Goal: Information Seeking & Learning: Learn about a topic

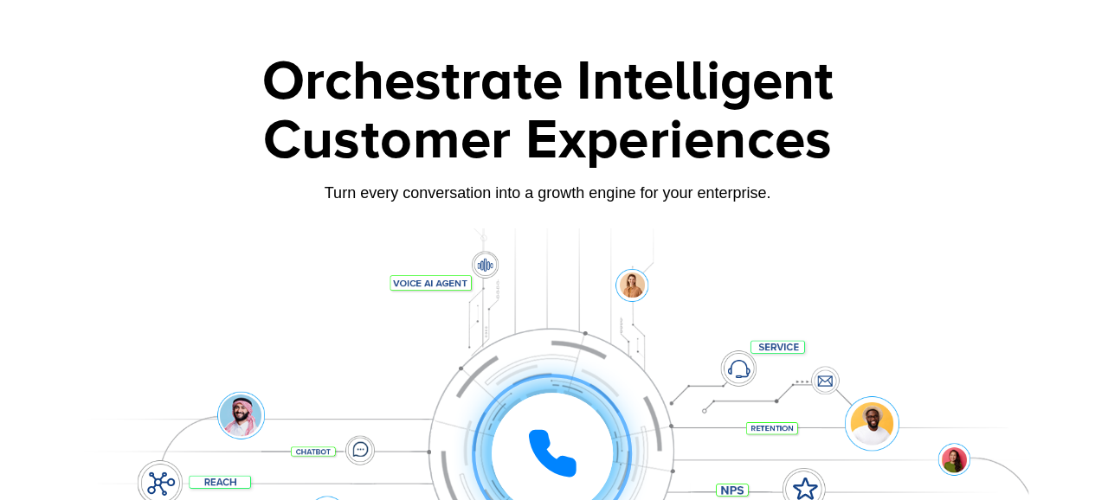
scroll to position [260, 0]
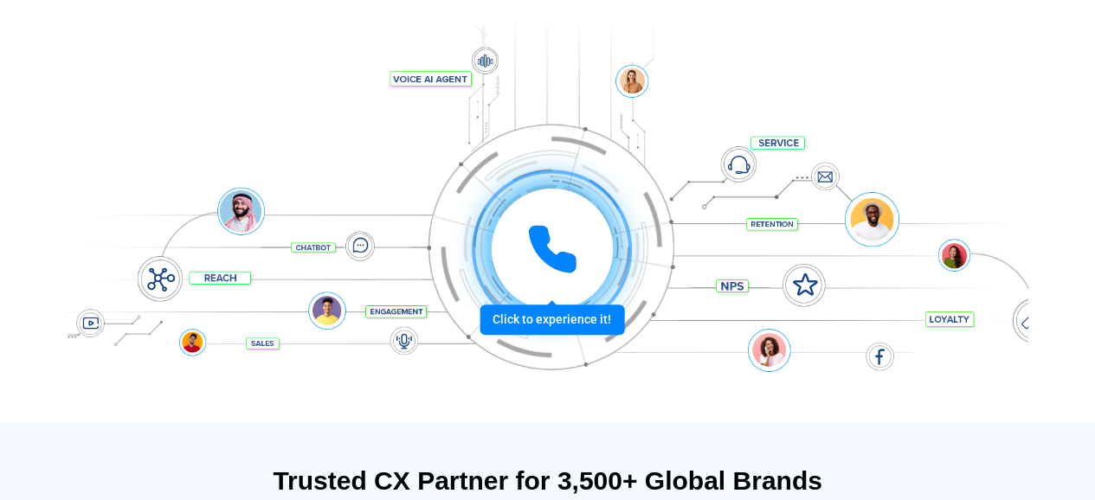
click at [412, 79] on div "Click to experience it! Call in progress... 1 2 3 4 5 6 7 8 9 # 0" at bounding box center [548, 215] width 961 height 294
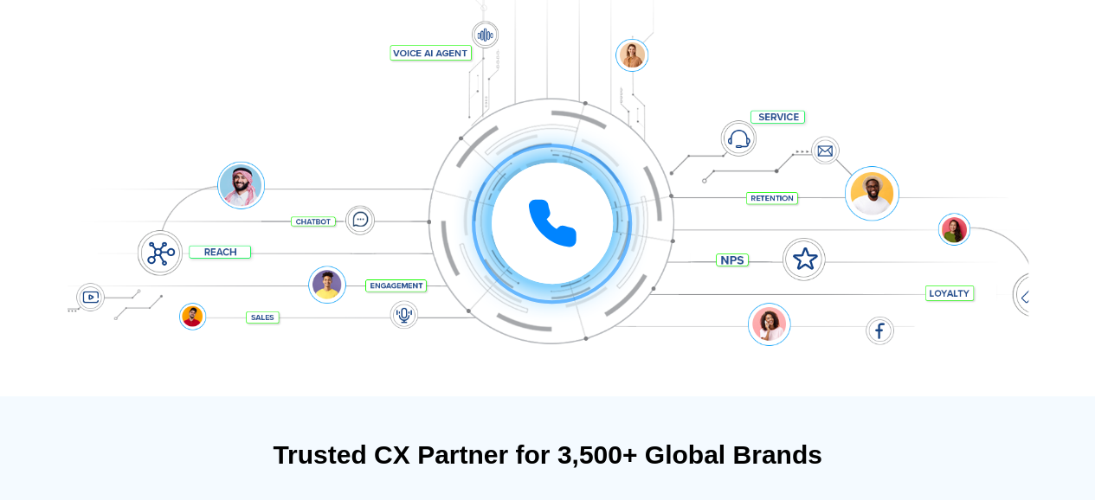
scroll to position [606, 0]
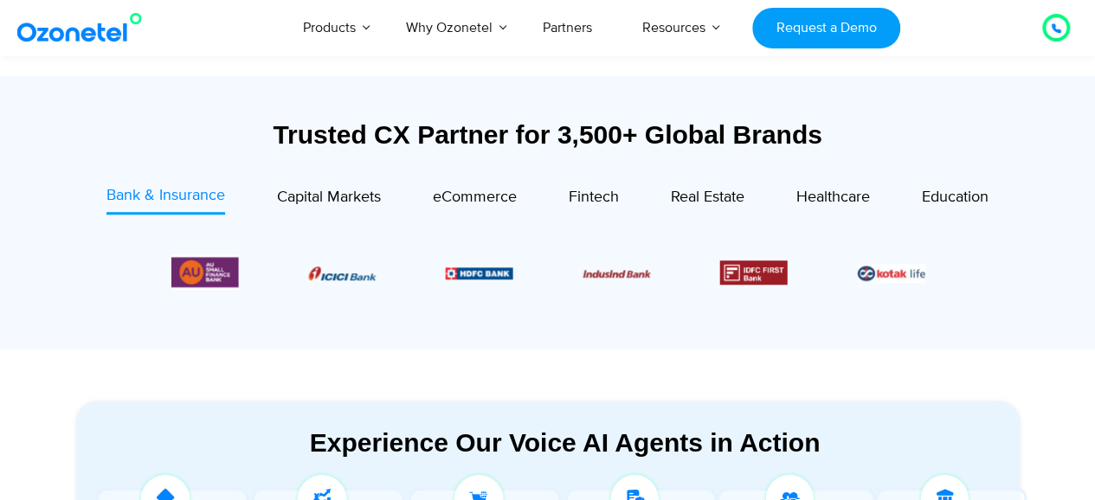
click at [187, 193] on span "Bank & Insurance" at bounding box center [165, 195] width 119 height 19
click at [315, 192] on span "Capital Markets" at bounding box center [329, 197] width 104 height 19
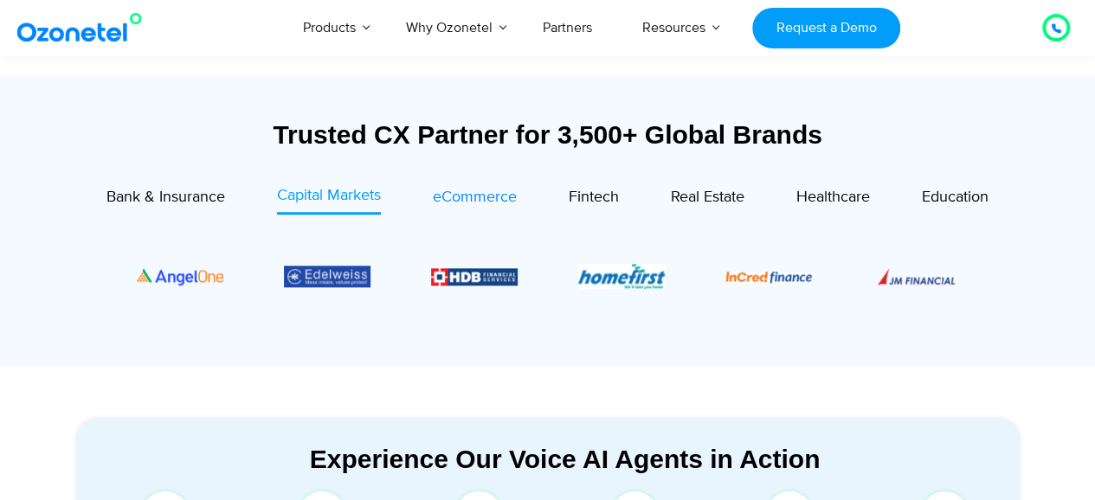
click at [479, 202] on span "eCommerce" at bounding box center [475, 197] width 84 height 19
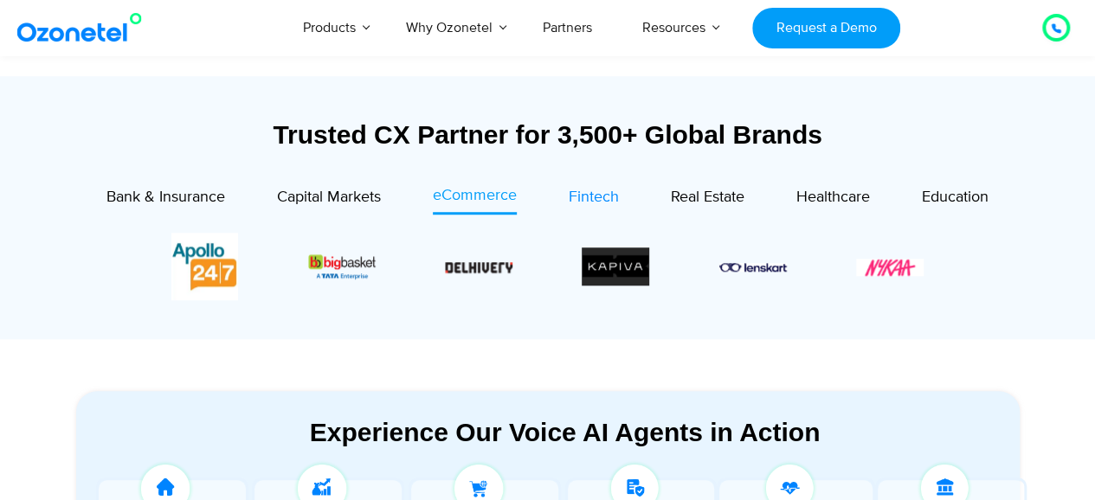
click at [585, 196] on span "Fintech" at bounding box center [594, 197] width 50 height 19
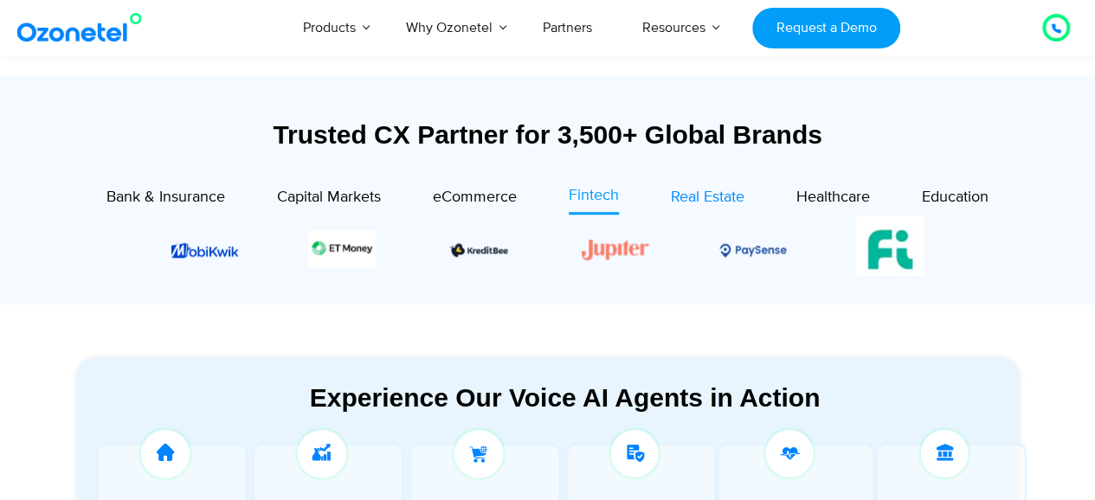
click at [687, 207] on div "Real Estate" at bounding box center [708, 197] width 74 height 23
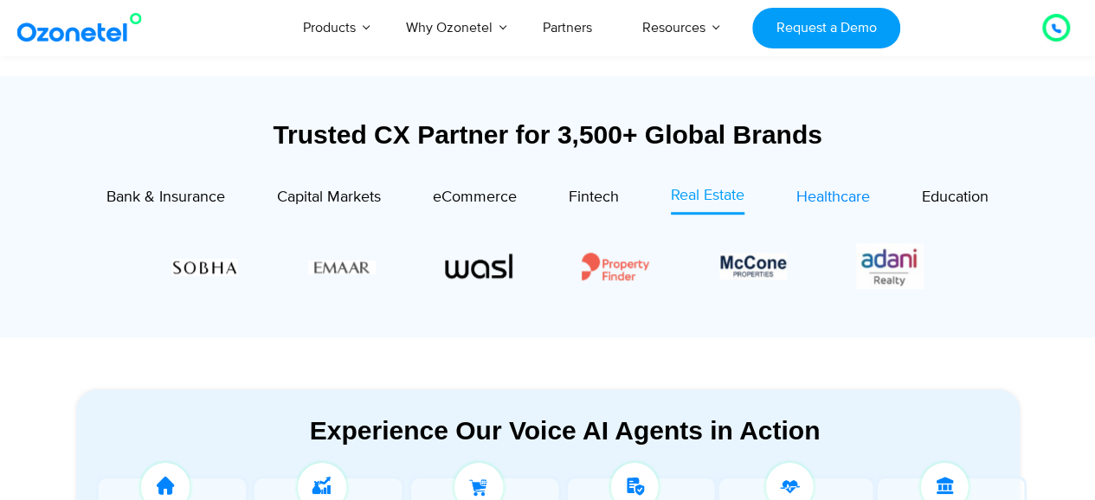
click at [852, 200] on span "Healthcare" at bounding box center [833, 197] width 74 height 19
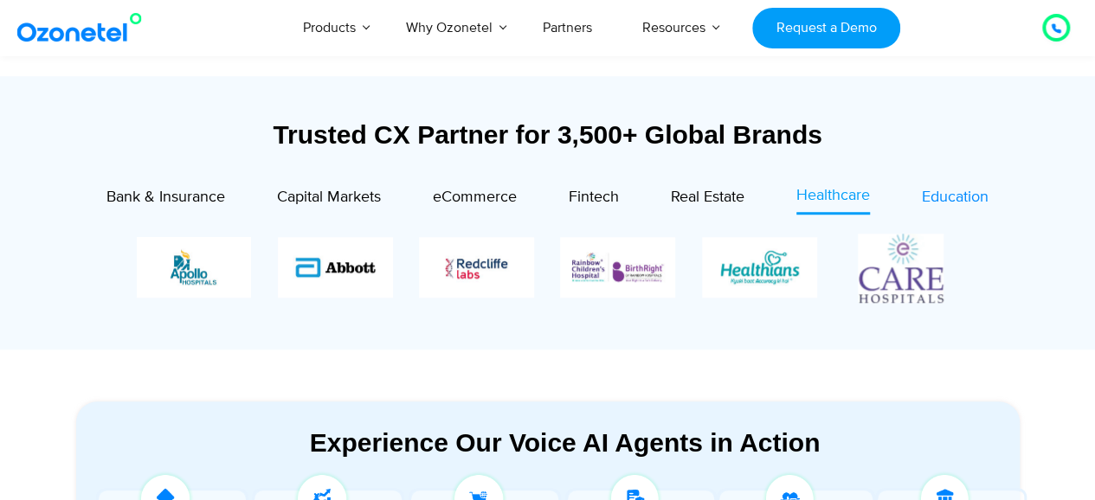
click at [977, 196] on span "Education" at bounding box center [955, 197] width 67 height 19
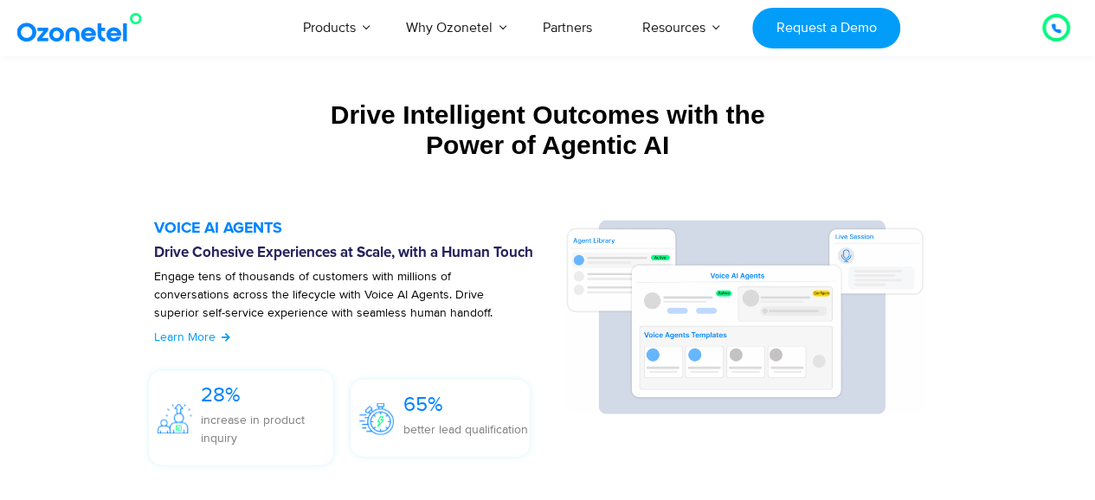
scroll to position [1818, 0]
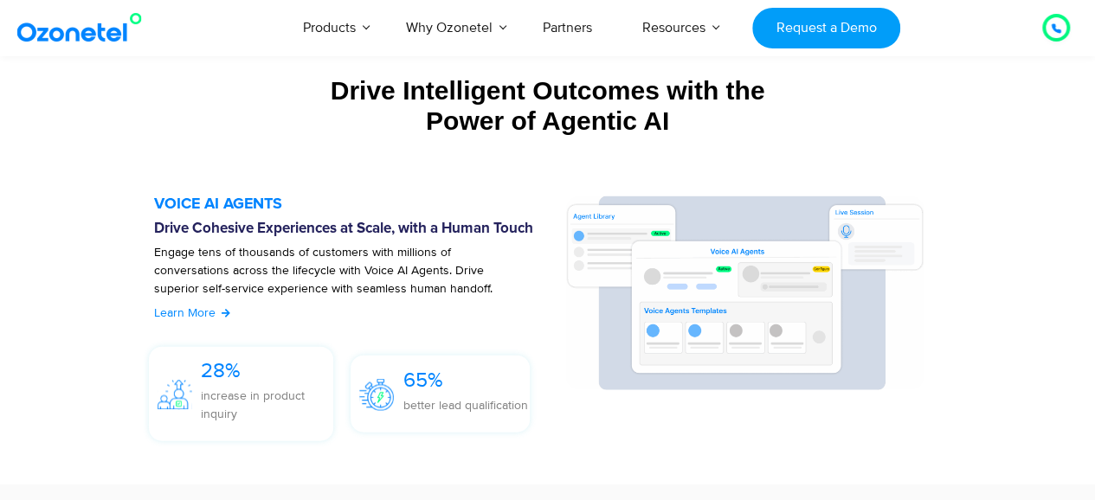
click at [171, 306] on span "Learn More" at bounding box center [184, 313] width 61 height 15
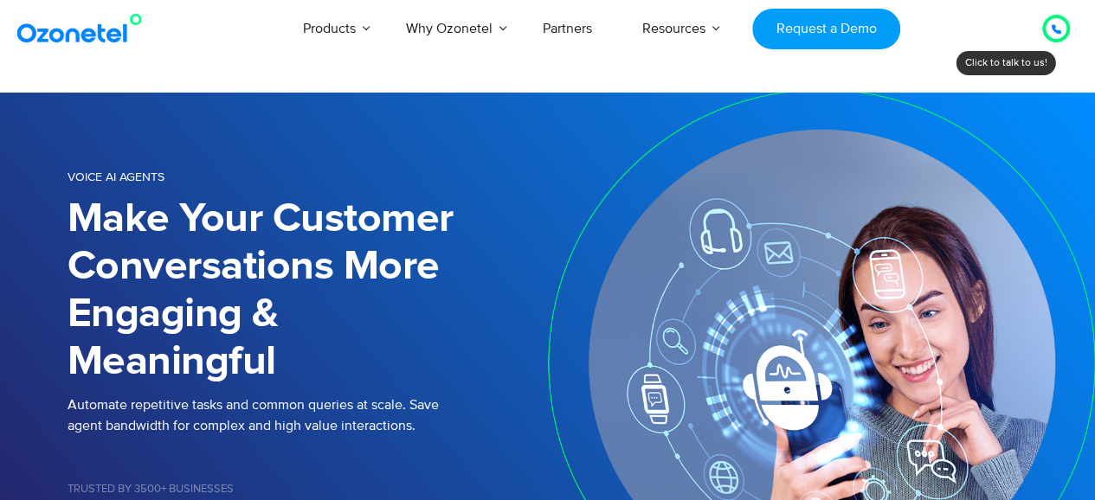
click at [490, 207] on h1 "Make Your Customer Conversations More Engaging & Meaningful" at bounding box center [308, 291] width 480 height 190
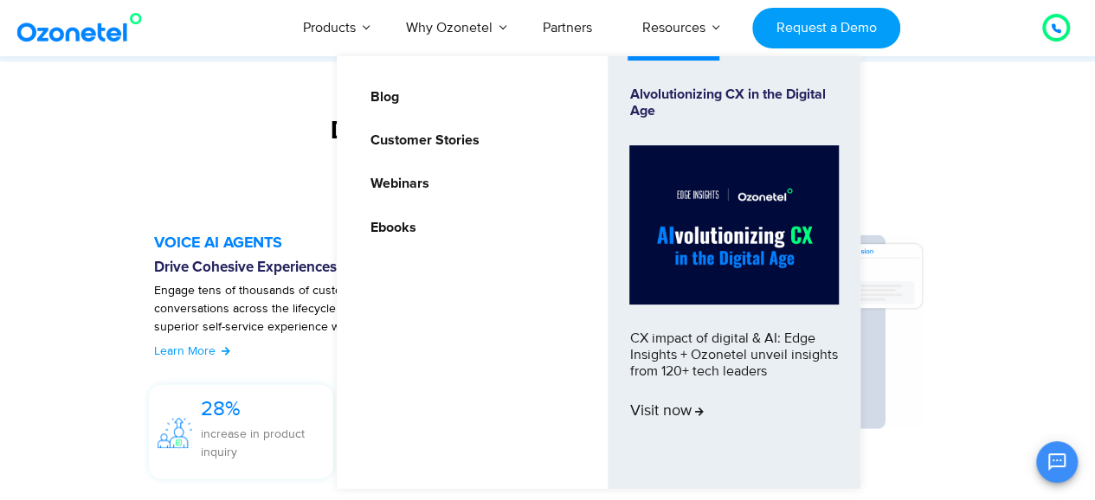
scroll to position [1819, 0]
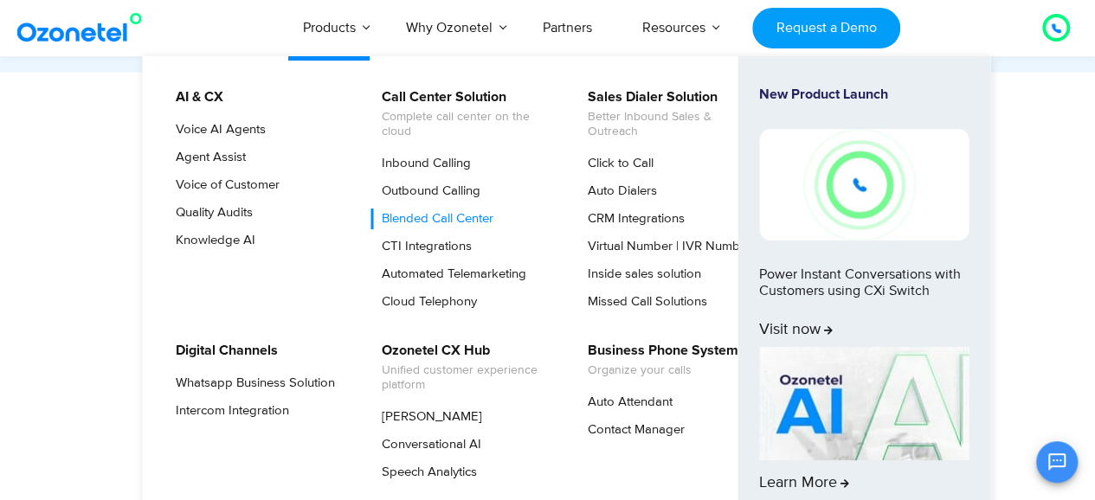
click at [483, 218] on link "Blended Call Center" at bounding box center [433, 219] width 126 height 21
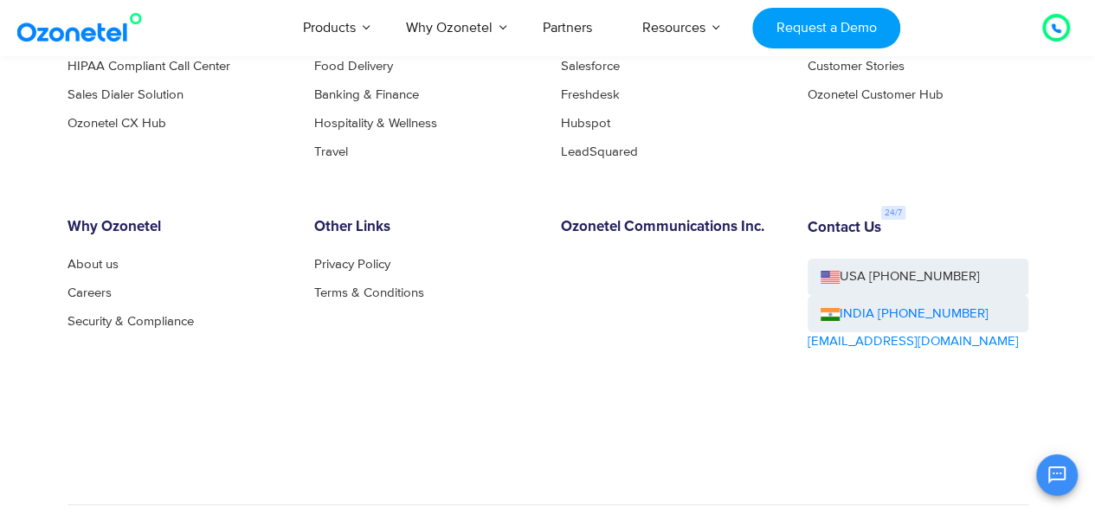
scroll to position [6319, 0]
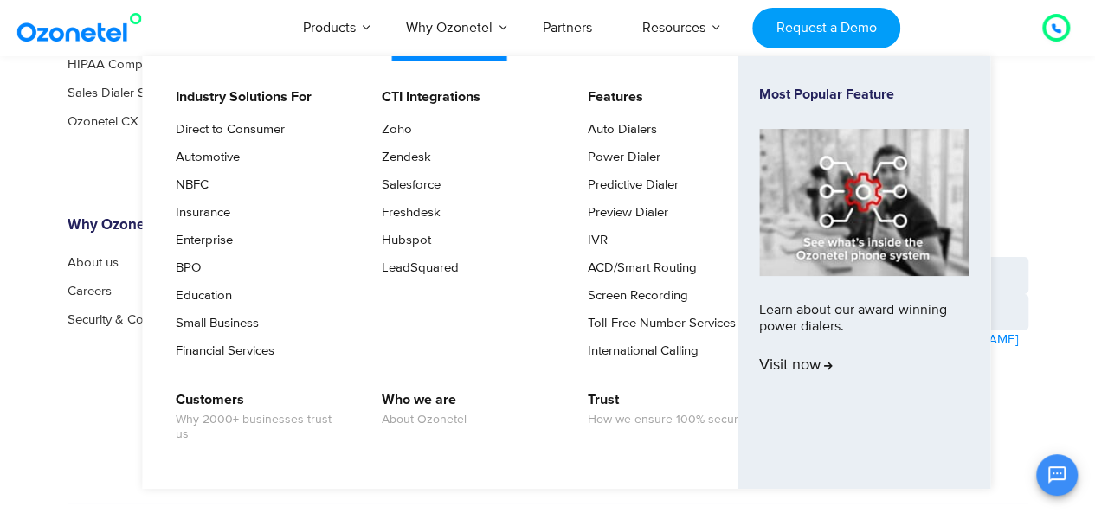
drag, startPoint x: 627, startPoint y: 207, endPoint x: 553, endPoint y: 212, distance: 73.8
click at [553, 212] on li "Freshdesk" at bounding box center [462, 216] width 184 height 28
click at [630, 206] on link "Preview Dialer" at bounding box center [624, 213] width 94 height 21
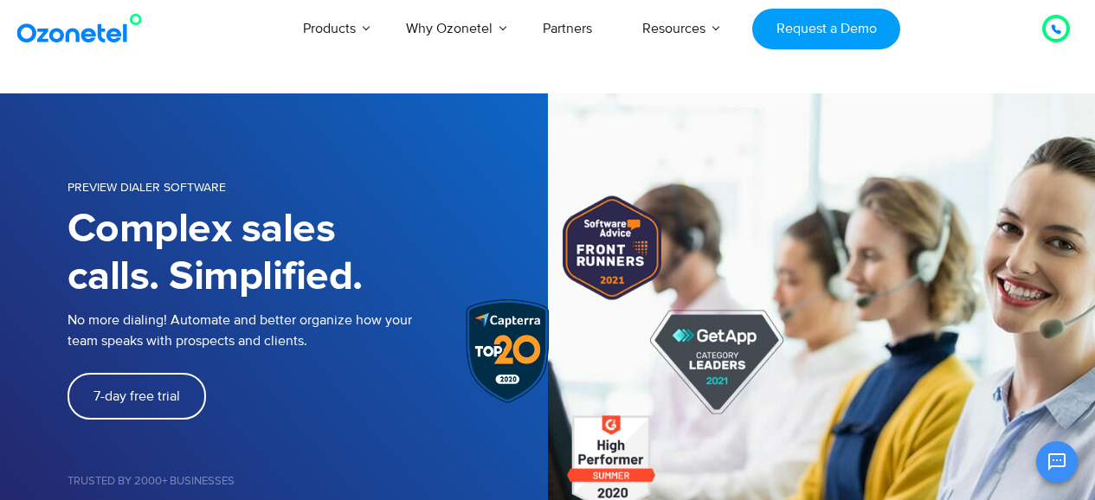
drag, startPoint x: 0, startPoint y: 0, endPoint x: 541, endPoint y: 66, distance: 545.0
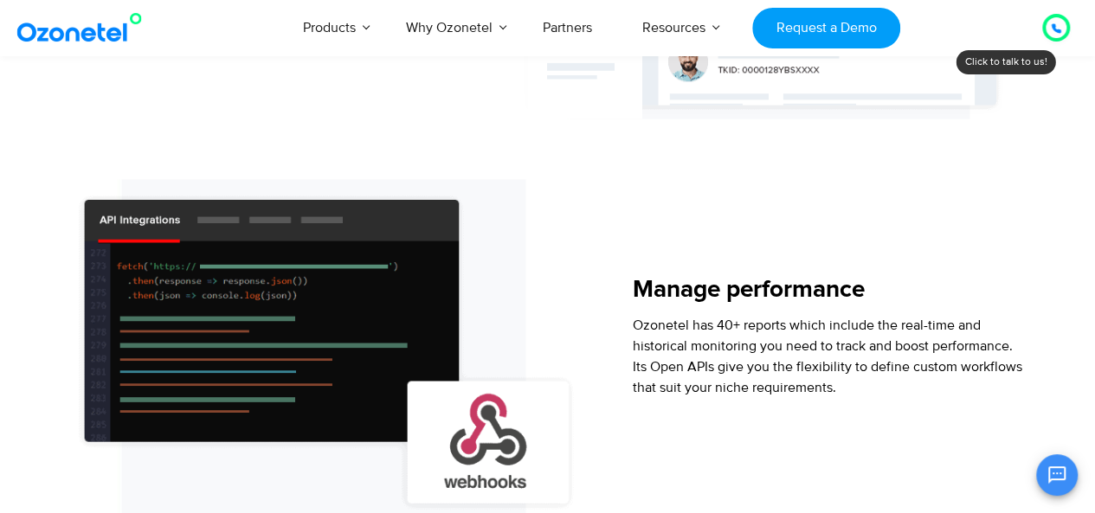
scroll to position [1645, 0]
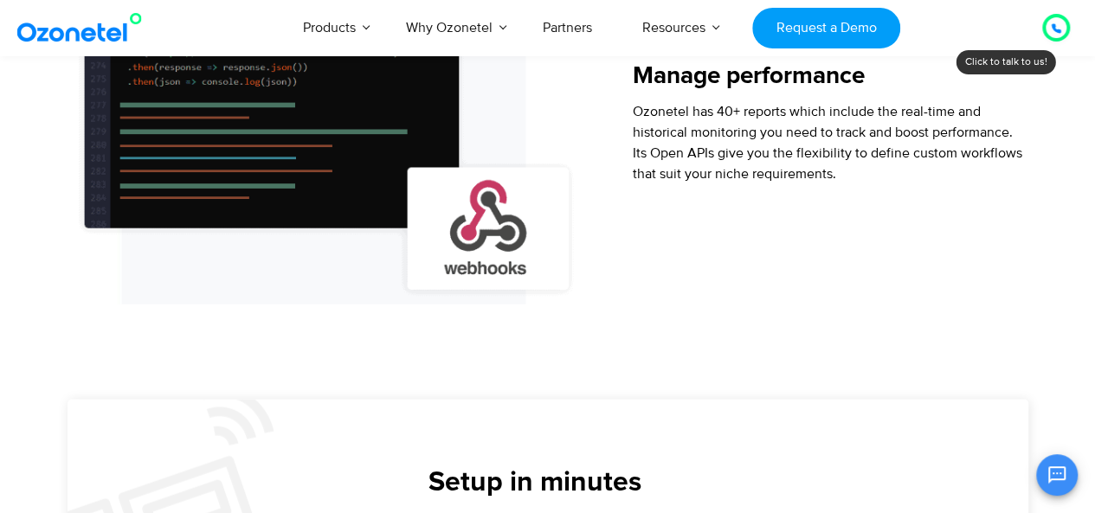
drag, startPoint x: 531, startPoint y: 114, endPoint x: 81, endPoint y: 361, distance: 514.1
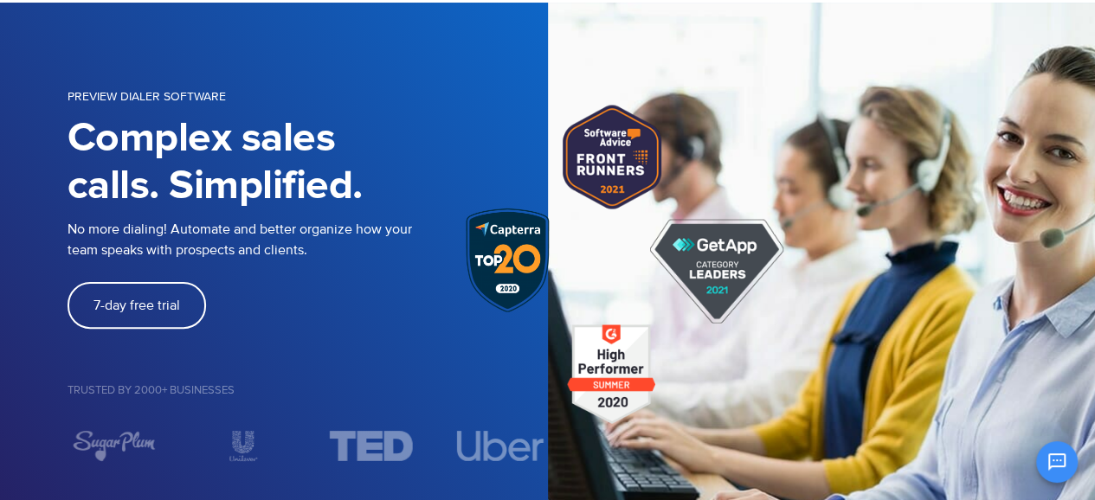
scroll to position [0, 0]
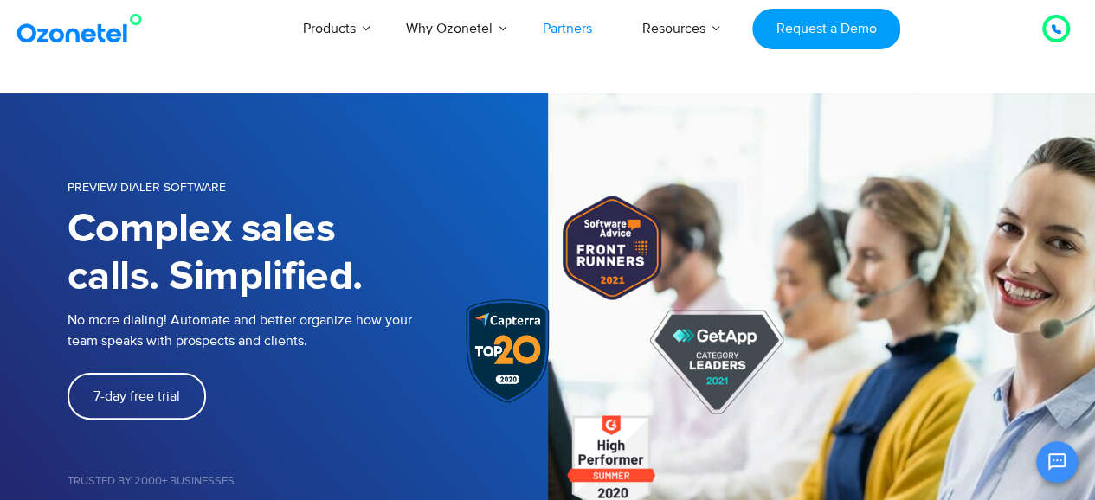
click at [568, 22] on link "Partners" at bounding box center [568, 28] width 100 height 57
